Goal: Task Accomplishment & Management: Use online tool/utility

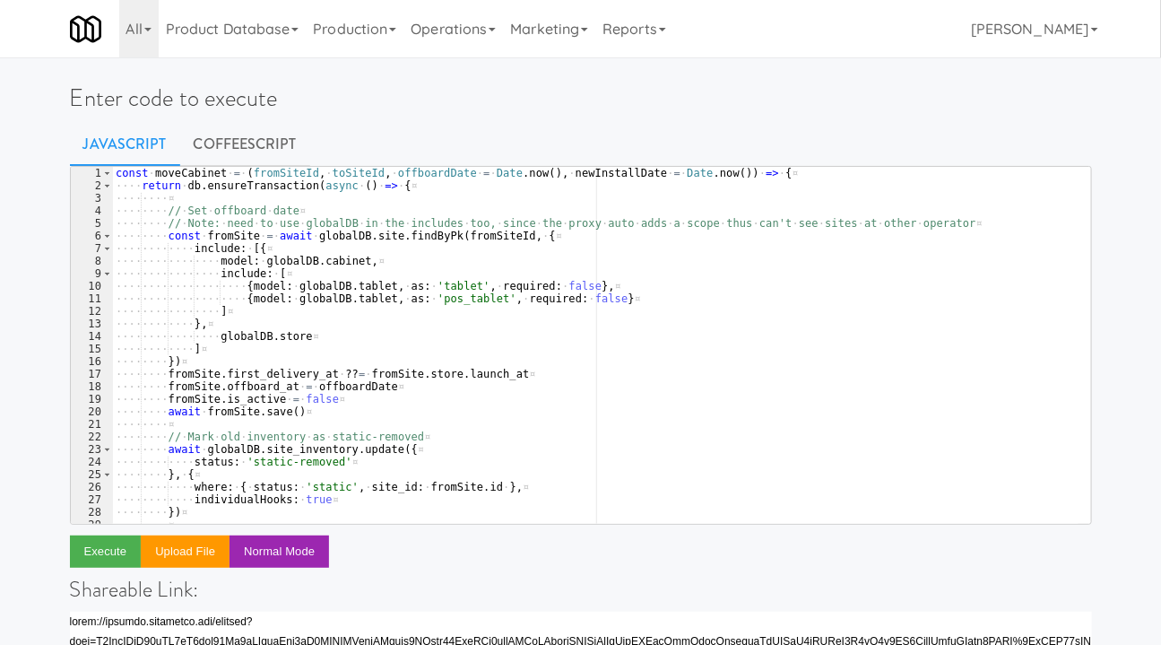
click at [455, 32] on link "Operations" at bounding box center [453, 28] width 100 height 57
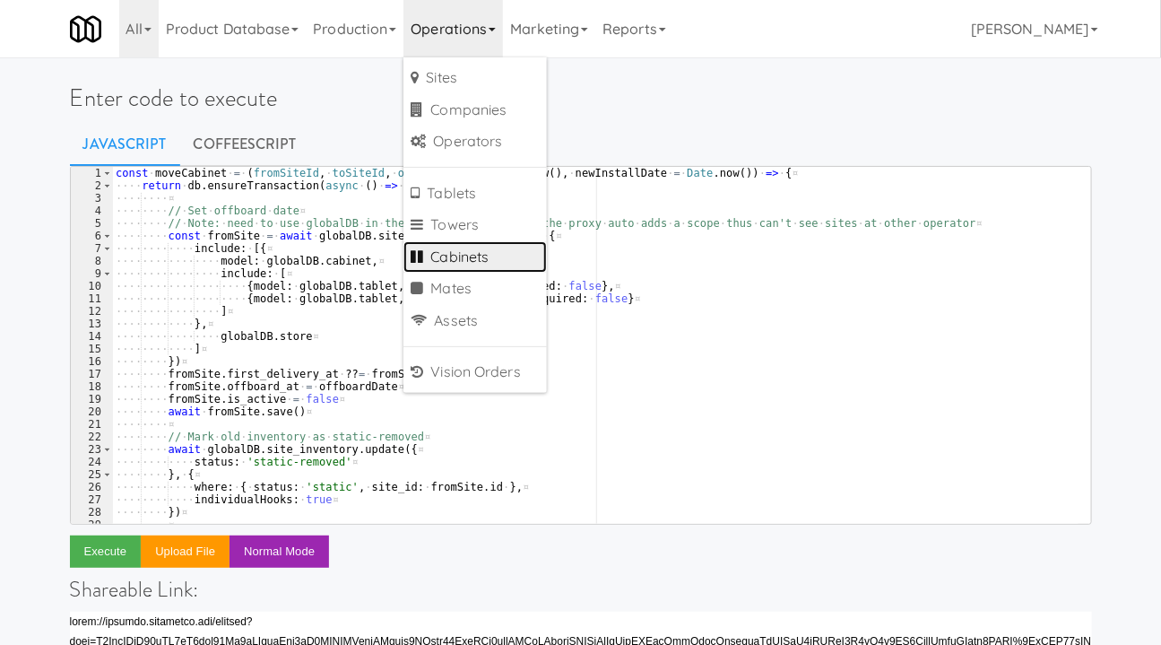
click at [507, 253] on link "Cabinets" at bounding box center [474, 257] width 143 height 32
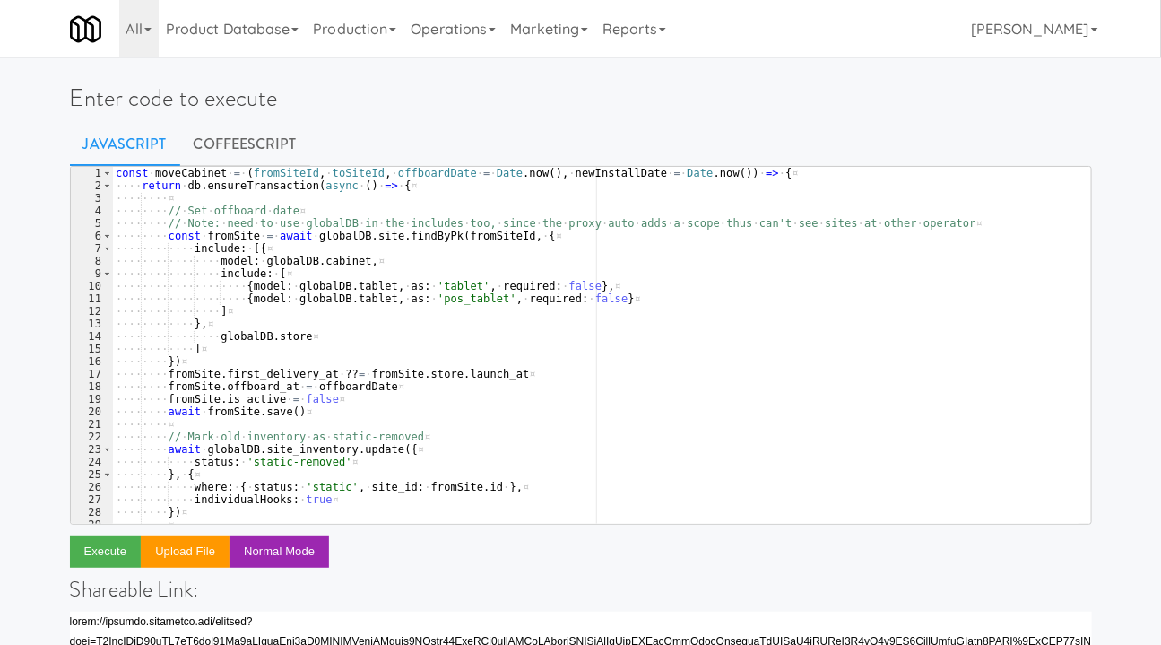
click at [451, 26] on link "Operations" at bounding box center [453, 28] width 100 height 57
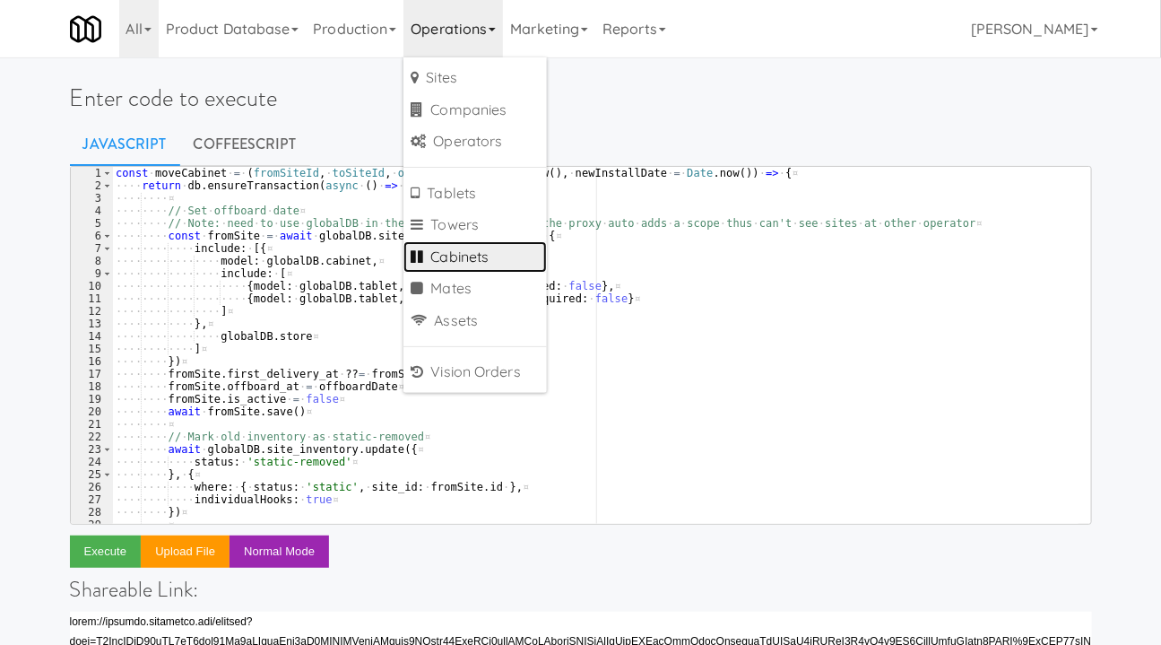
click at [498, 256] on link "Cabinets" at bounding box center [474, 257] width 143 height 32
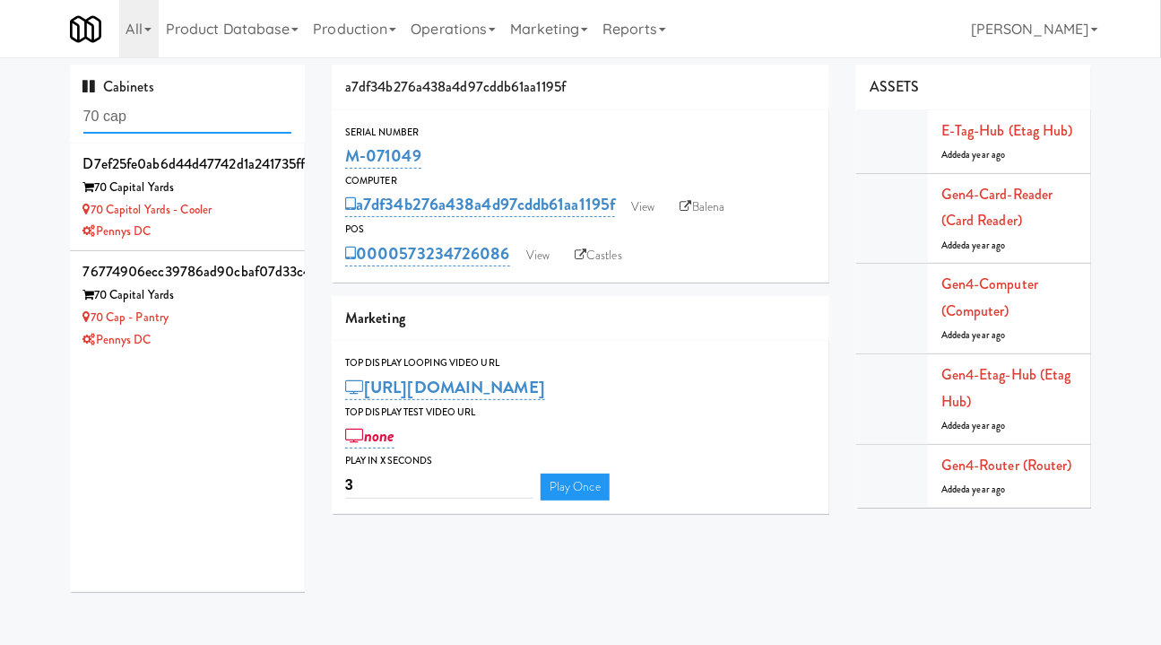
type input "70 cap"
click at [239, 323] on div "70 Cap - Pantry" at bounding box center [187, 318] width 209 height 22
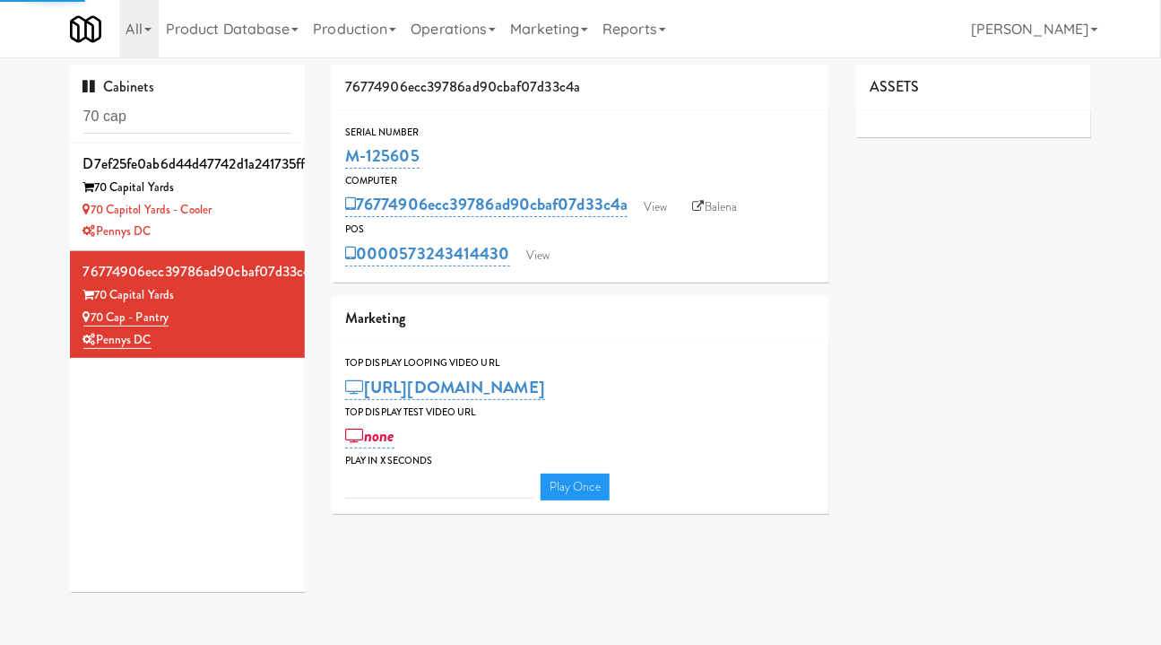
type input "3"
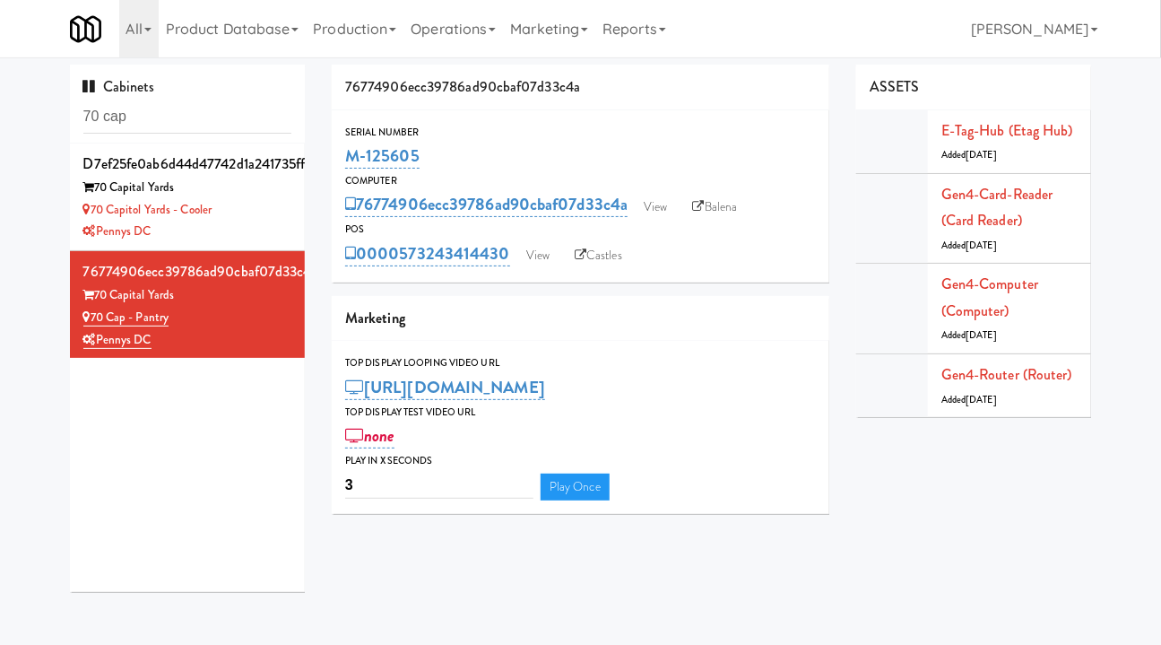
drag, startPoint x: 510, startPoint y: 273, endPoint x: 403, endPoint y: 274, distance: 106.7
click at [403, 274] on div "Serial Number M-125605 Computer 76774906ecc39786ad90cbaf07d33c4a View Balena PO…" at bounding box center [581, 196] width 498 height 172
click at [523, 285] on div "76774906ecc39786ad90cbaf07d33c4a Serial Number M-125605 Computer 76774906ecc397…" at bounding box center [580, 296] width 525 height 463
drag, startPoint x: 438, startPoint y: 156, endPoint x: 342, endPoint y: 152, distance: 96.0
click at [342, 152] on div "Serial Number M-125605" at bounding box center [581, 148] width 498 height 48
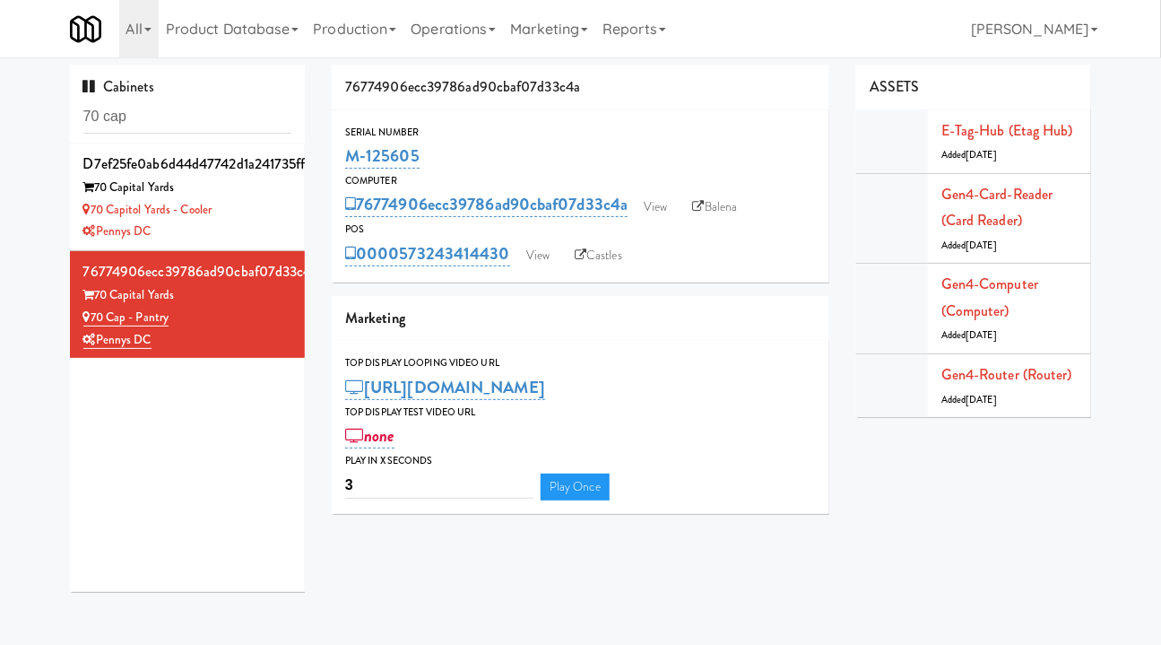
copy link "M-125605"
click at [250, 222] on div "Pennys DC" at bounding box center [187, 232] width 209 height 22
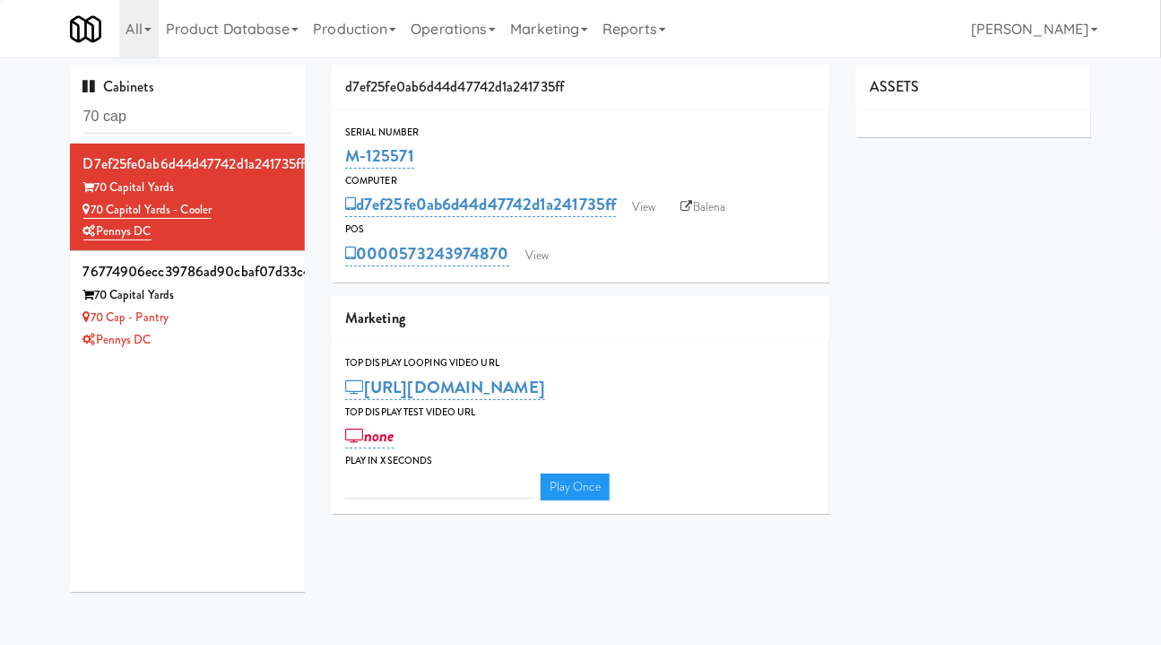
type input "3"
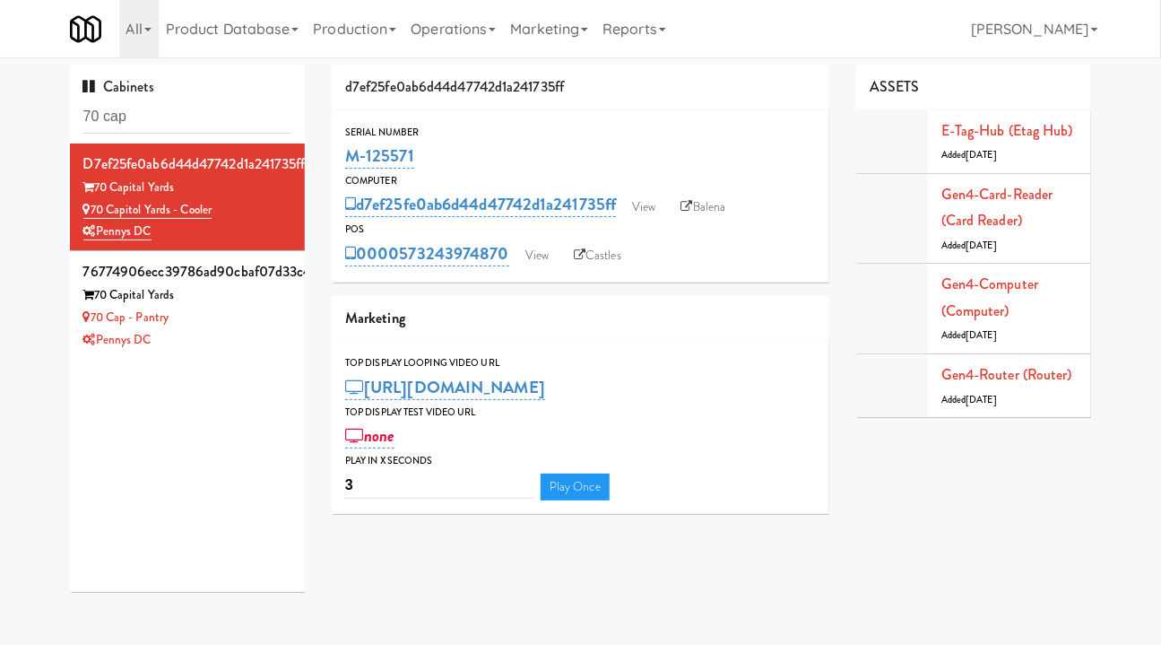
click at [249, 334] on div "Pennys DC" at bounding box center [187, 340] width 209 height 22
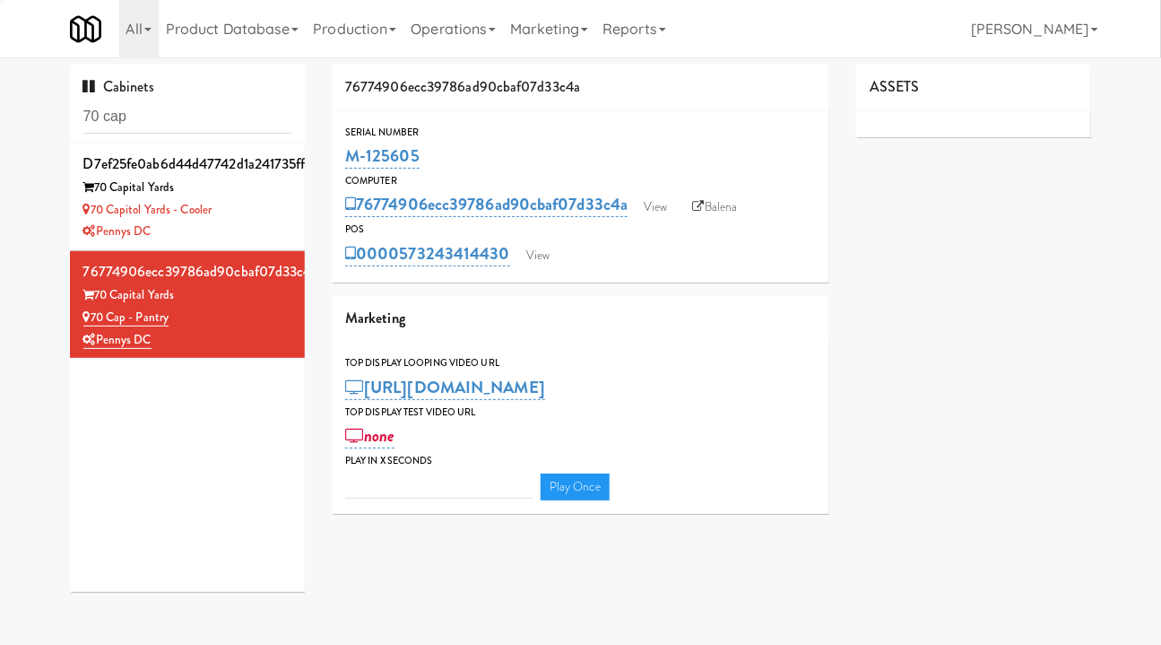
type input "3"
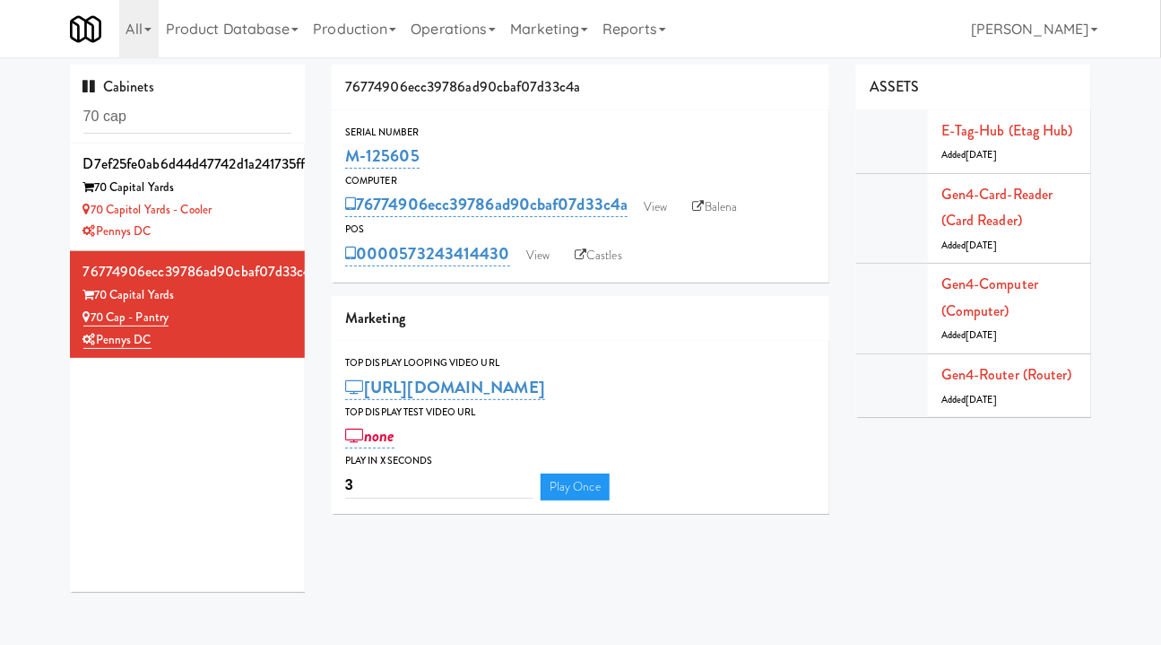
drag, startPoint x: 517, startPoint y: 274, endPoint x: 405, endPoint y: 276, distance: 112.1
click at [405, 276] on div "Serial Number M-125605 Computer 76774906ecc39786ad90cbaf07d33c4a View Balena PO…" at bounding box center [581, 196] width 498 height 172
copy link "573243414430"
click at [535, 262] on link "View" at bounding box center [537, 255] width 41 height 27
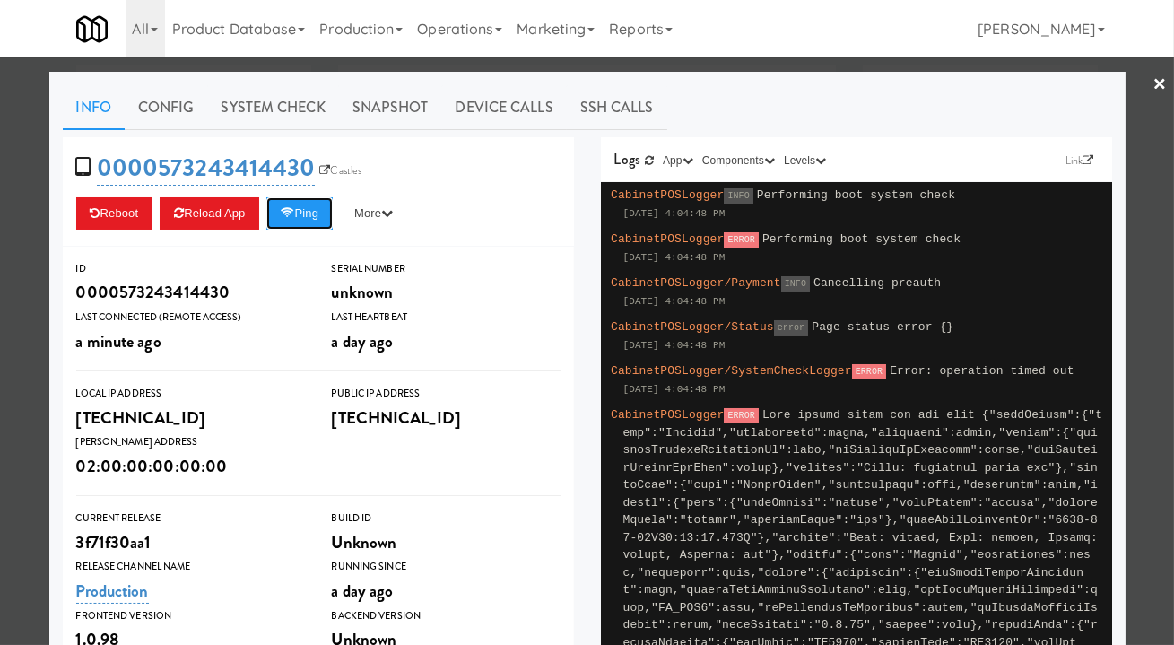
click at [308, 221] on button "Ping" at bounding box center [299, 213] width 66 height 32
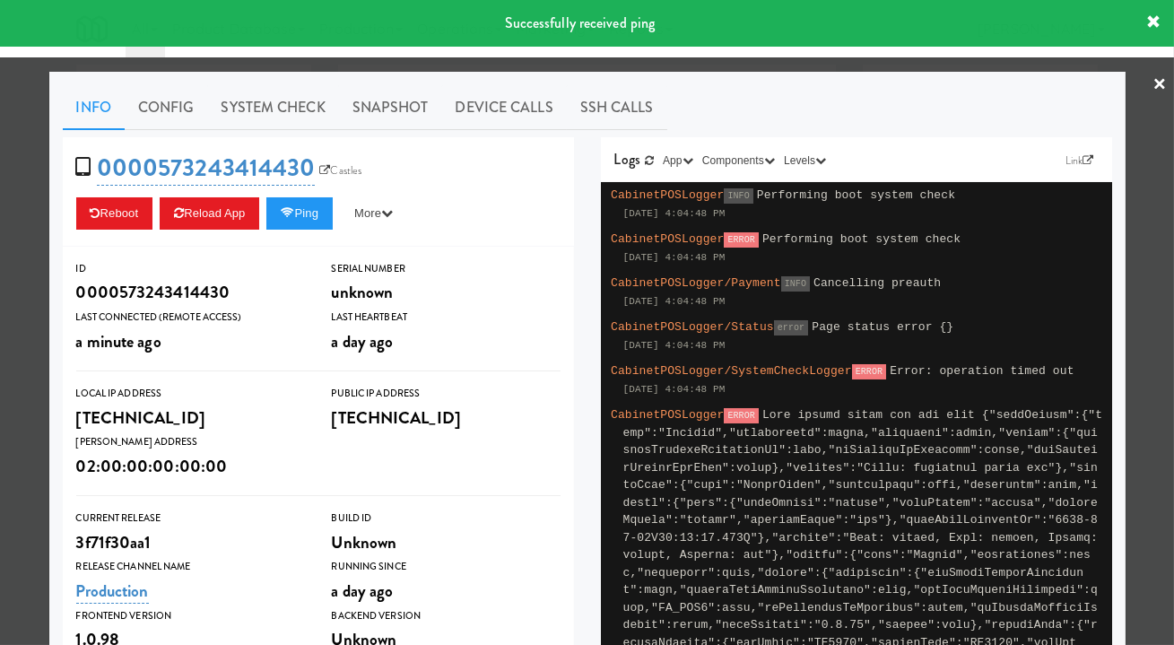
click at [269, 114] on link "System Check" at bounding box center [273, 107] width 131 height 45
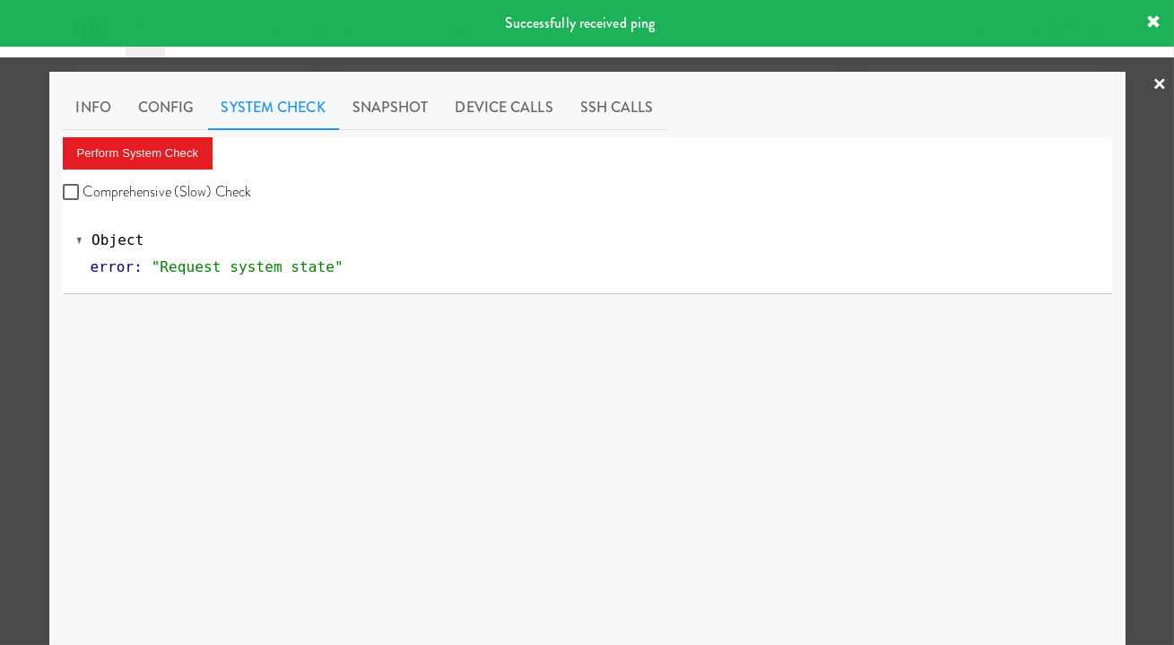
click at [26, 275] on div at bounding box center [587, 322] width 1174 height 645
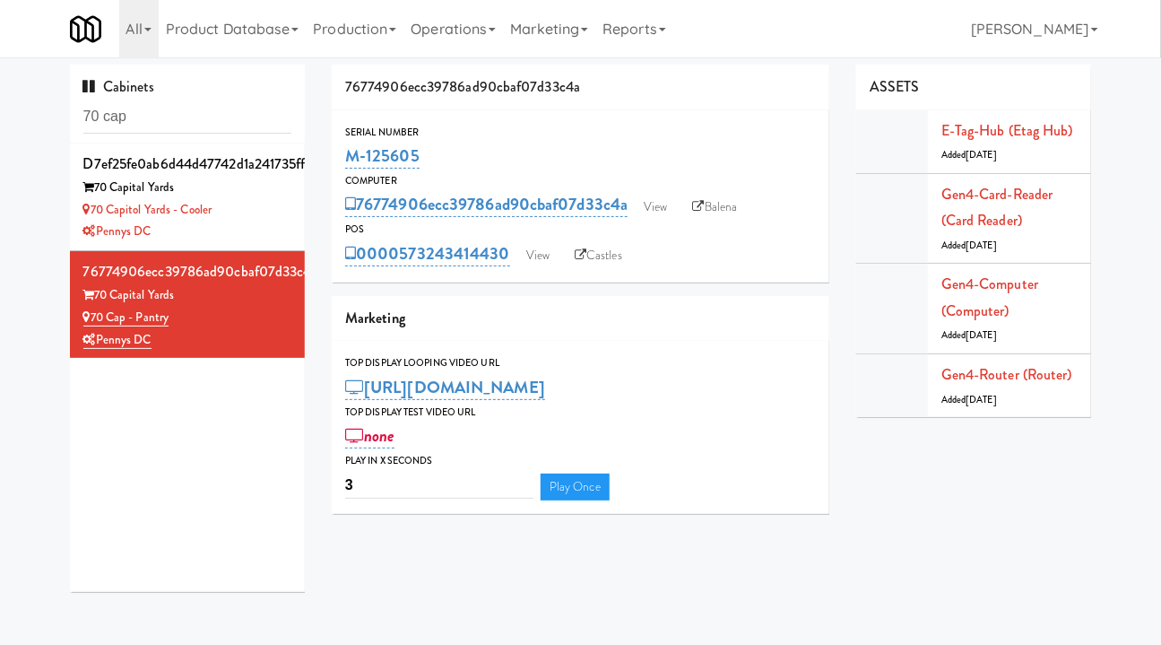
drag, startPoint x: 506, startPoint y: 274, endPoint x: 405, endPoint y: 266, distance: 100.7
click at [405, 266] on div "Serial Number M-125605 Computer 76774906ecc39786ad90cbaf07d33c4a View Balena PO…" at bounding box center [581, 196] width 498 height 172
copy link "573243414430"
click at [525, 278] on div "Serial Number M-125605 Computer 76774906ecc39786ad90cbaf07d33c4a View Balena PO…" at bounding box center [581, 196] width 498 height 172
drag, startPoint x: 507, startPoint y: 271, endPoint x: 403, endPoint y: 273, distance: 104.9
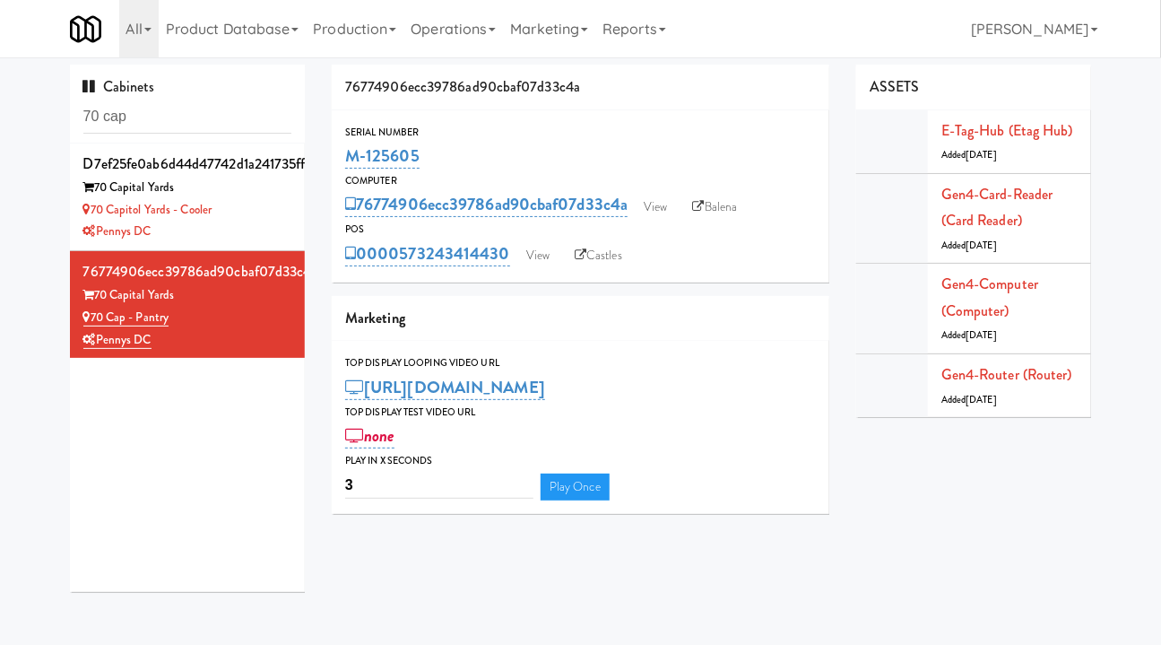
click at [403, 273] on div "Serial Number M-125605 Computer 76774906ecc39786ad90cbaf07d33c4a View Balena PO…" at bounding box center [581, 196] width 498 height 172
copy link "573243414430"
click at [515, 271] on div "Serial Number M-125605 Computer 76774906ecc39786ad90cbaf07d33c4a View Balena PO…" at bounding box center [581, 196] width 498 height 172
drag, startPoint x: 515, startPoint y: 271, endPoint x: 398, endPoint y: 273, distance: 116.6
click at [398, 273] on div "Serial Number M-125605 Computer 76774906ecc39786ad90cbaf07d33c4a View Balena PO…" at bounding box center [581, 196] width 498 height 172
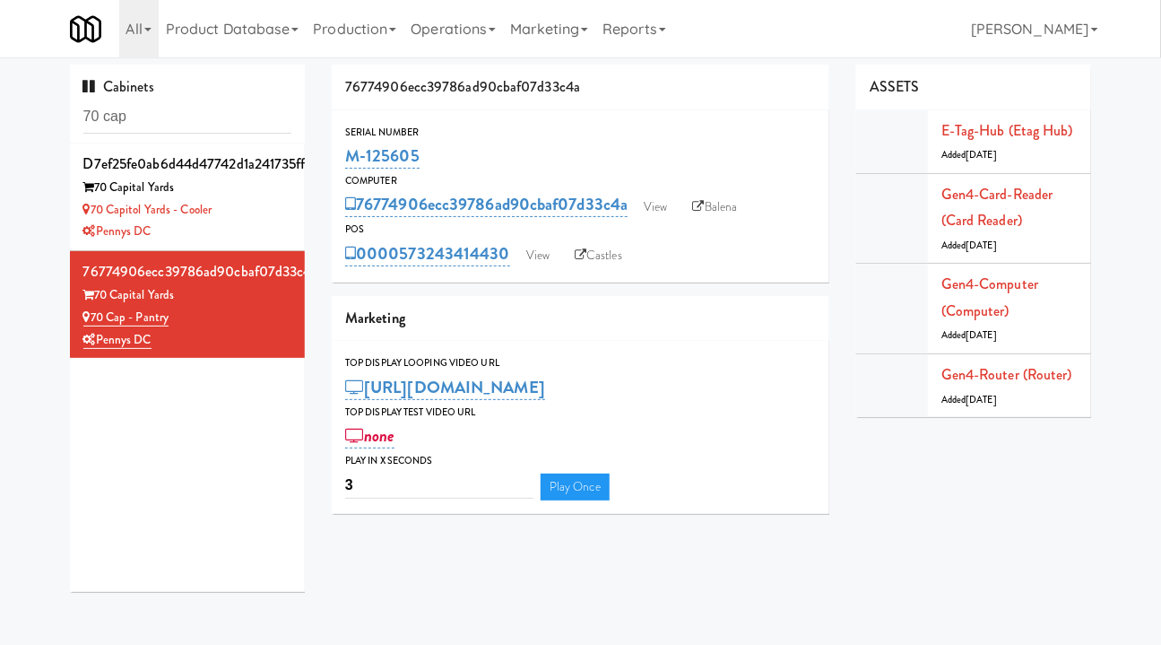
click at [569, 143] on div "M-125605" at bounding box center [580, 156] width 471 height 30
drag, startPoint x: 512, startPoint y: 264, endPoint x: 403, endPoint y: 266, distance: 109.4
click at [403, 266] on div "0000573243414430 View Castles" at bounding box center [580, 253] width 471 height 30
copy link "573243414430"
click at [545, 250] on link "View" at bounding box center [537, 255] width 41 height 27
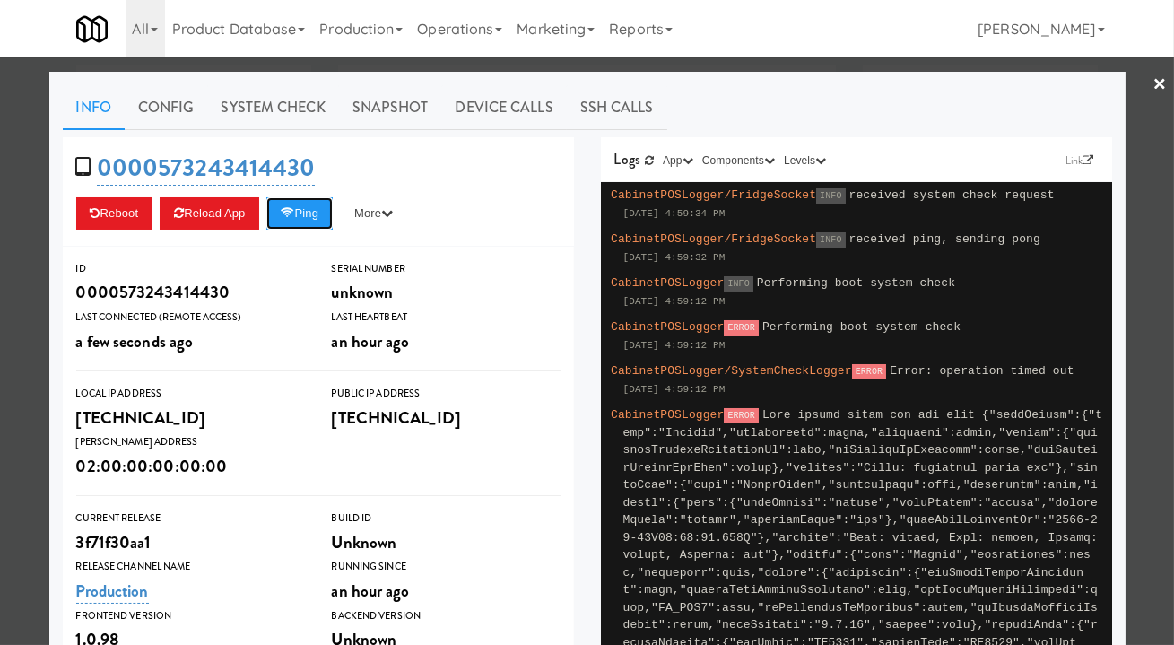
click at [329, 211] on button "Ping" at bounding box center [299, 213] width 66 height 32
click at [33, 282] on div at bounding box center [587, 322] width 1174 height 645
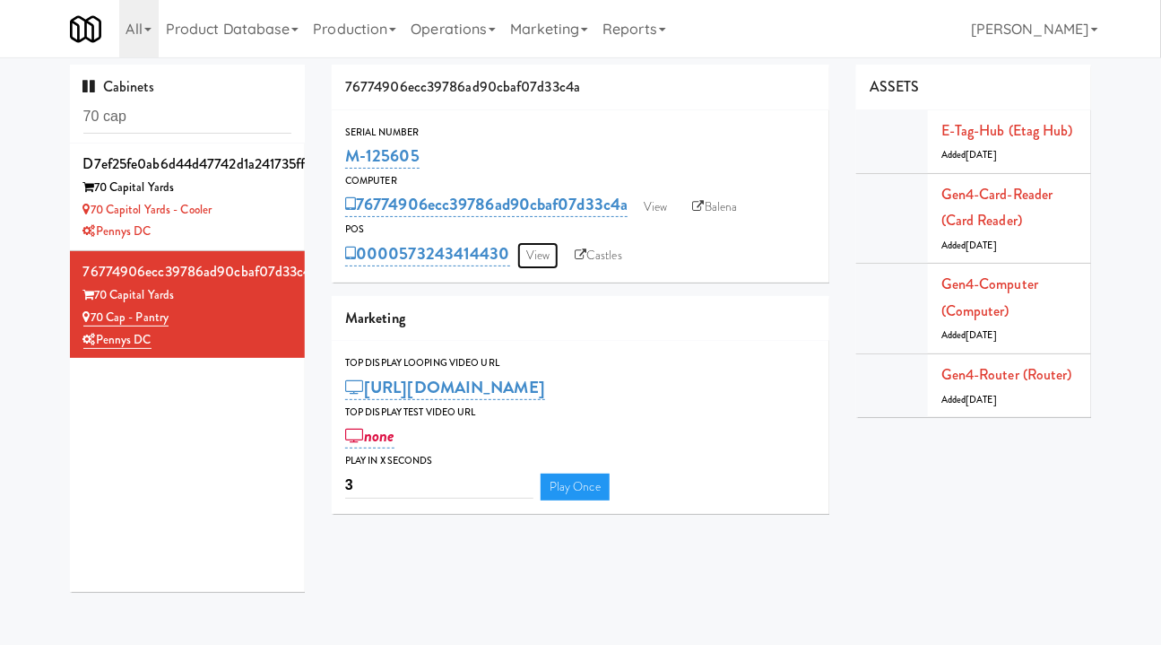
click at [538, 247] on link "View" at bounding box center [537, 255] width 41 height 27
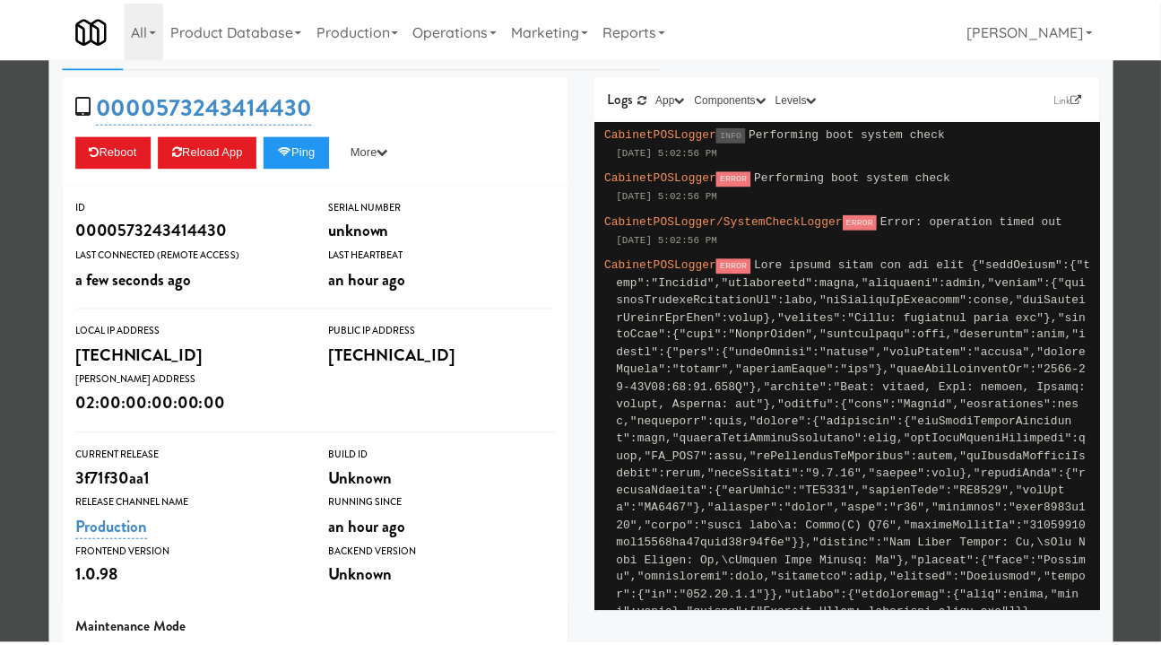
scroll to position [81, 0]
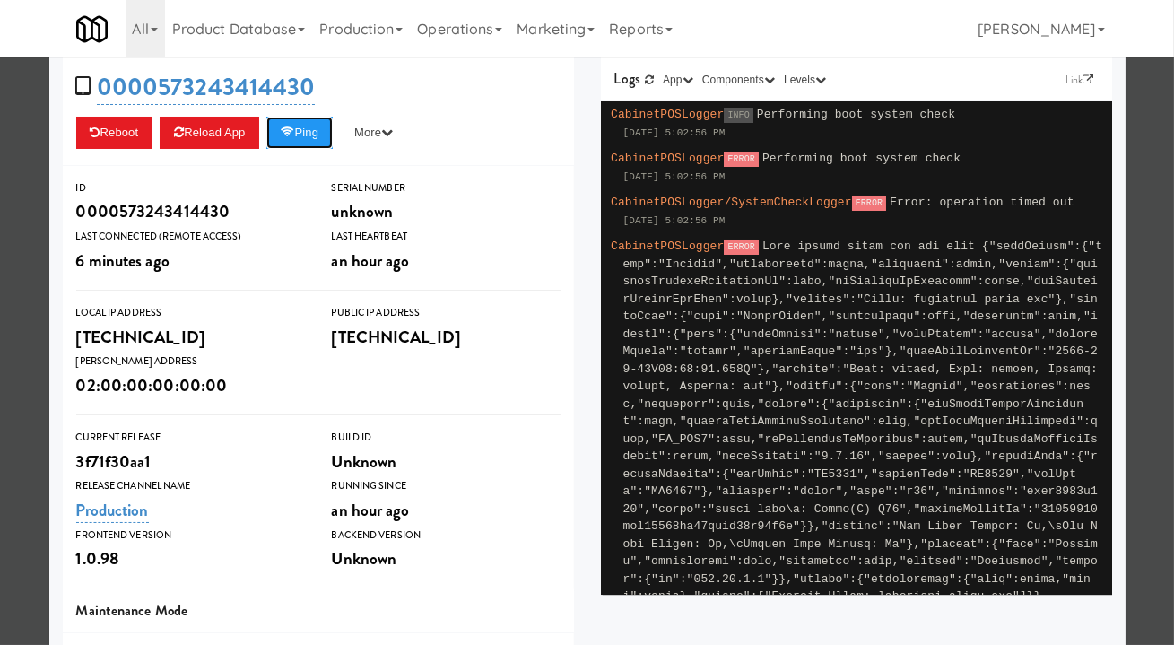
click at [300, 143] on button "Ping" at bounding box center [299, 133] width 66 height 32
click at [1149, 369] on div at bounding box center [587, 322] width 1174 height 645
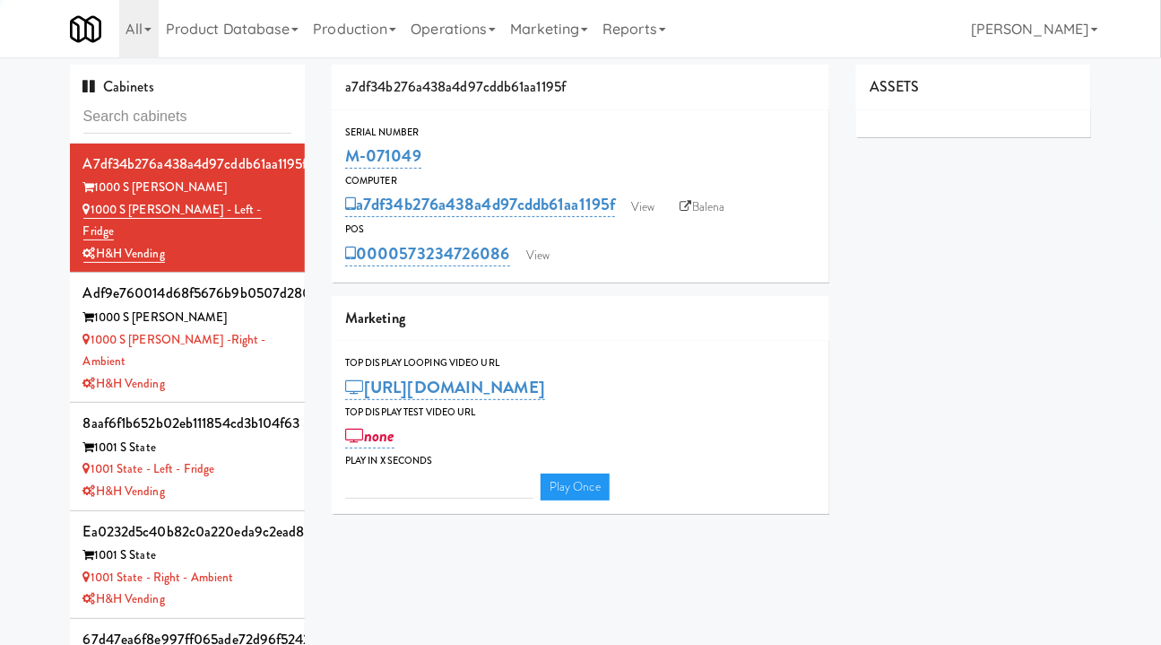
type input "3"
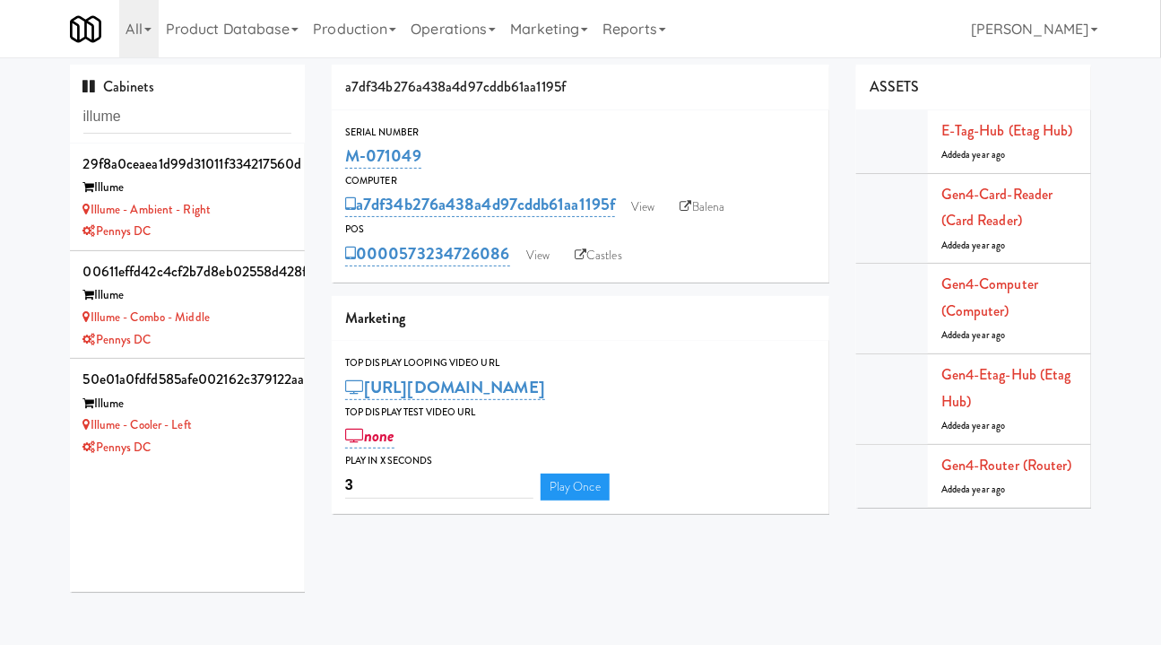
type input "illume"
click at [248, 448] on div "Pennys DC" at bounding box center [187, 448] width 209 height 22
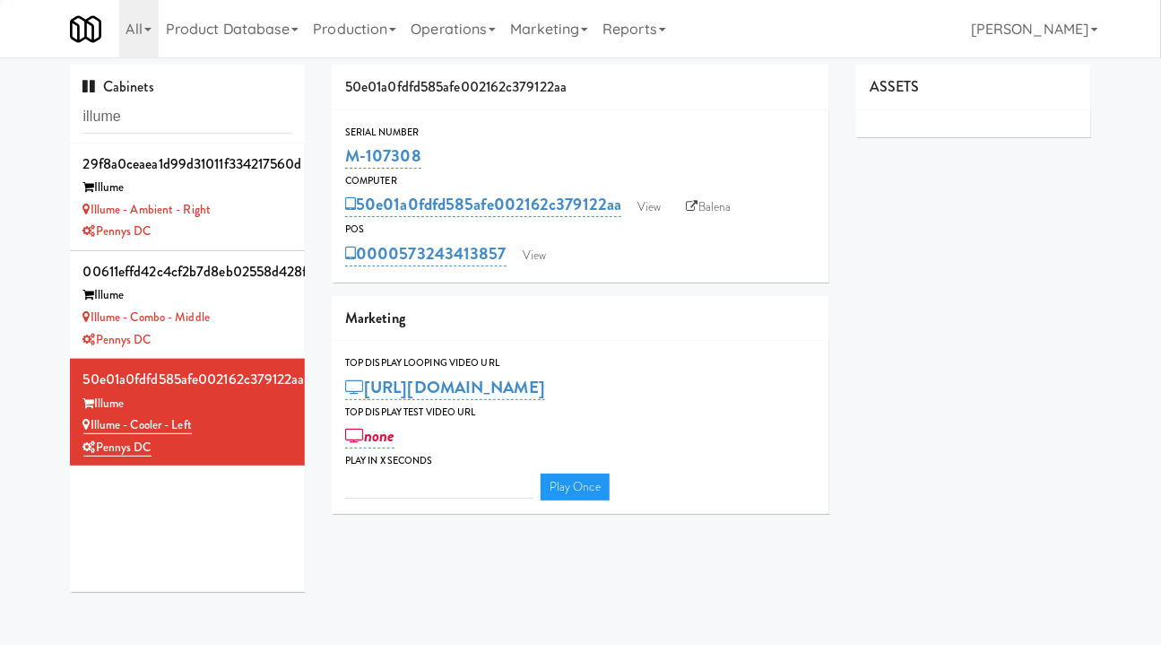
type input "3"
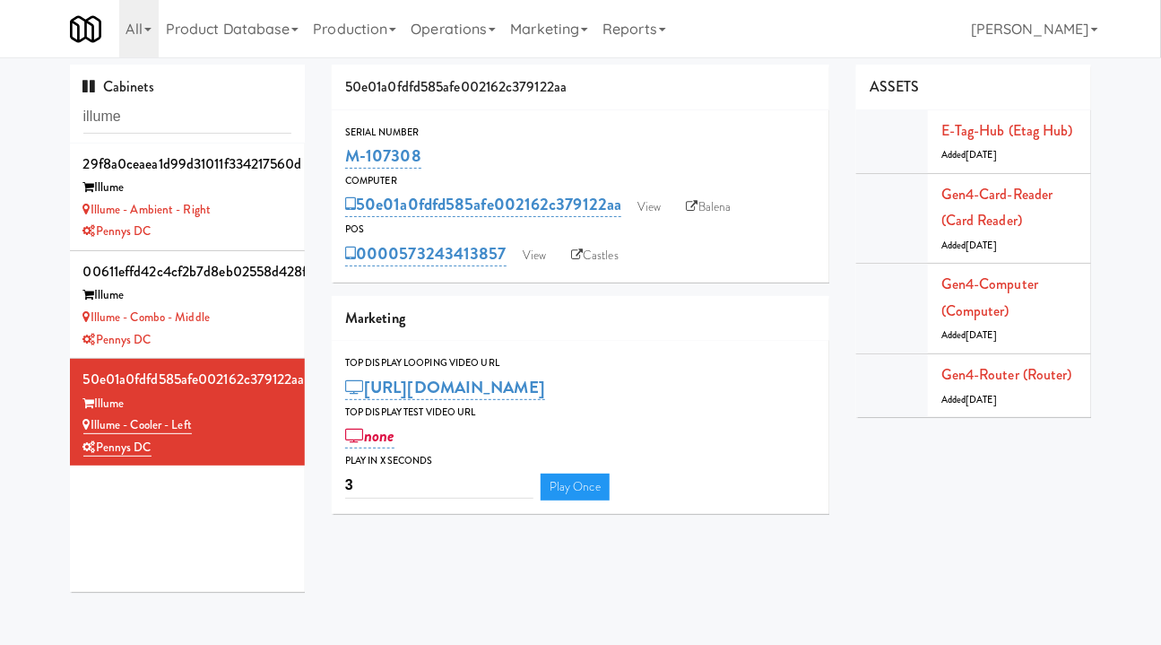
drag, startPoint x: 507, startPoint y: 275, endPoint x: 404, endPoint y: 273, distance: 102.2
click at [404, 273] on div "Serial Number M-107308 Computer 50e01a0fdfd585afe002162c379122aa View Balena PO…" at bounding box center [581, 196] width 498 height 172
copy link "573243413857"
click at [237, 317] on div "Illume - Combo - Middle" at bounding box center [187, 318] width 209 height 22
